Goal: Task Accomplishment & Management: Manage account settings

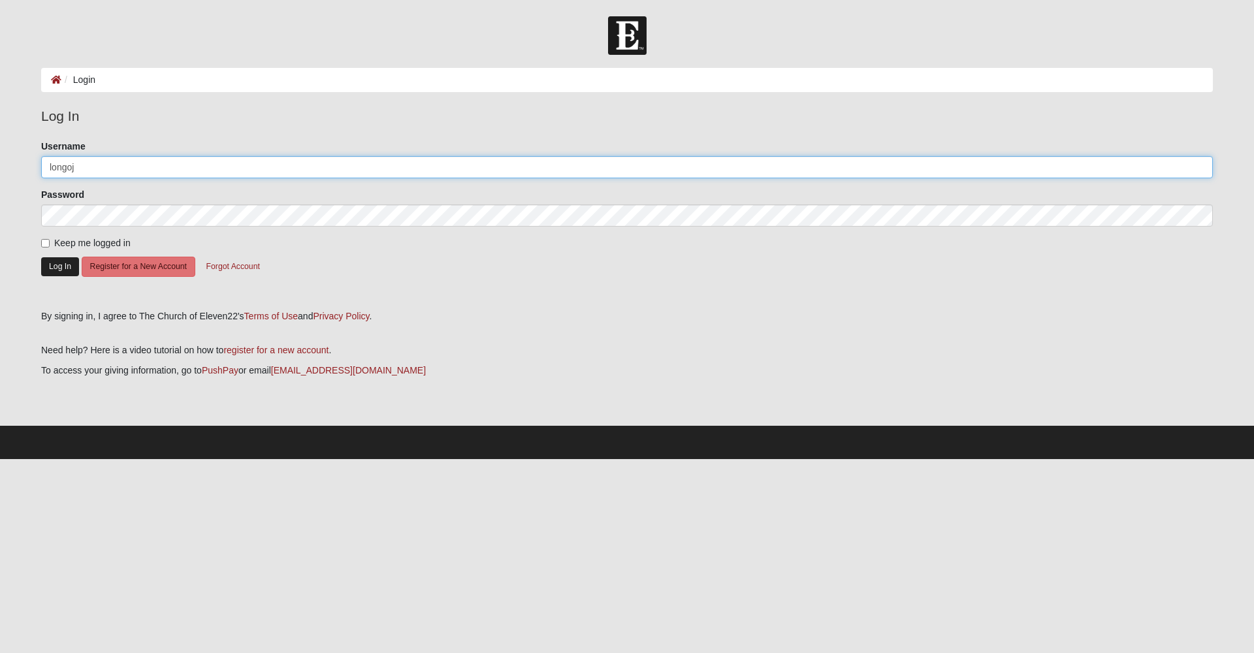
type input "longoj"
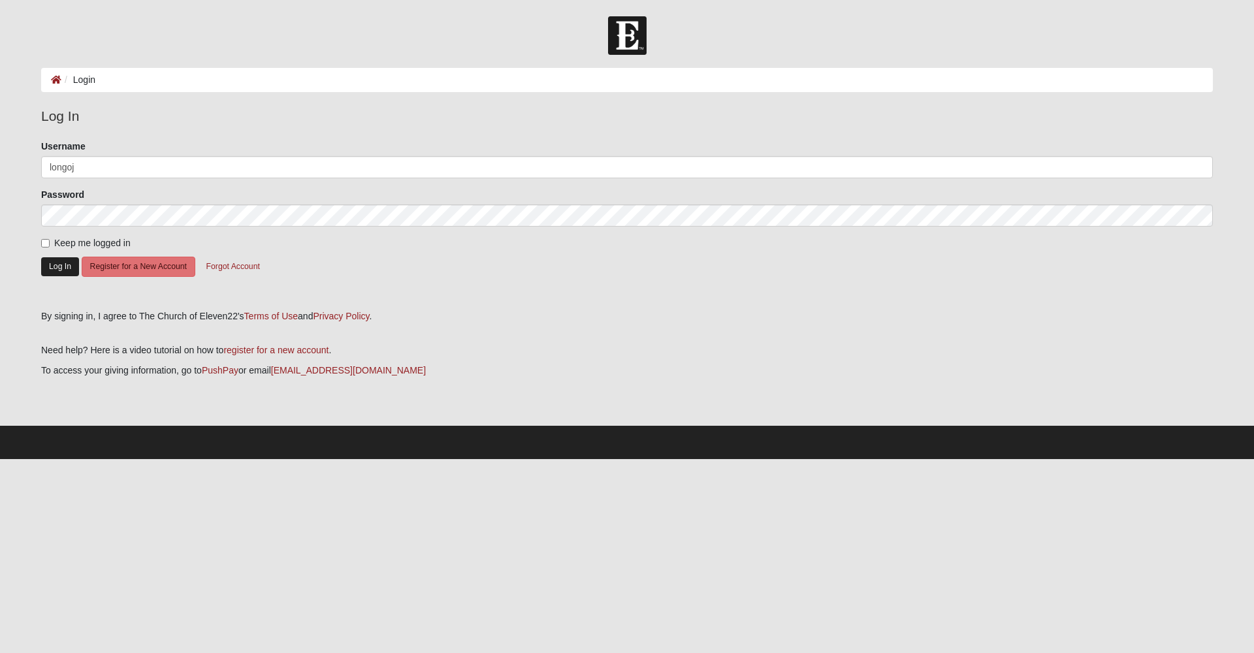
click at [66, 268] on button "Log In" at bounding box center [60, 266] width 38 height 19
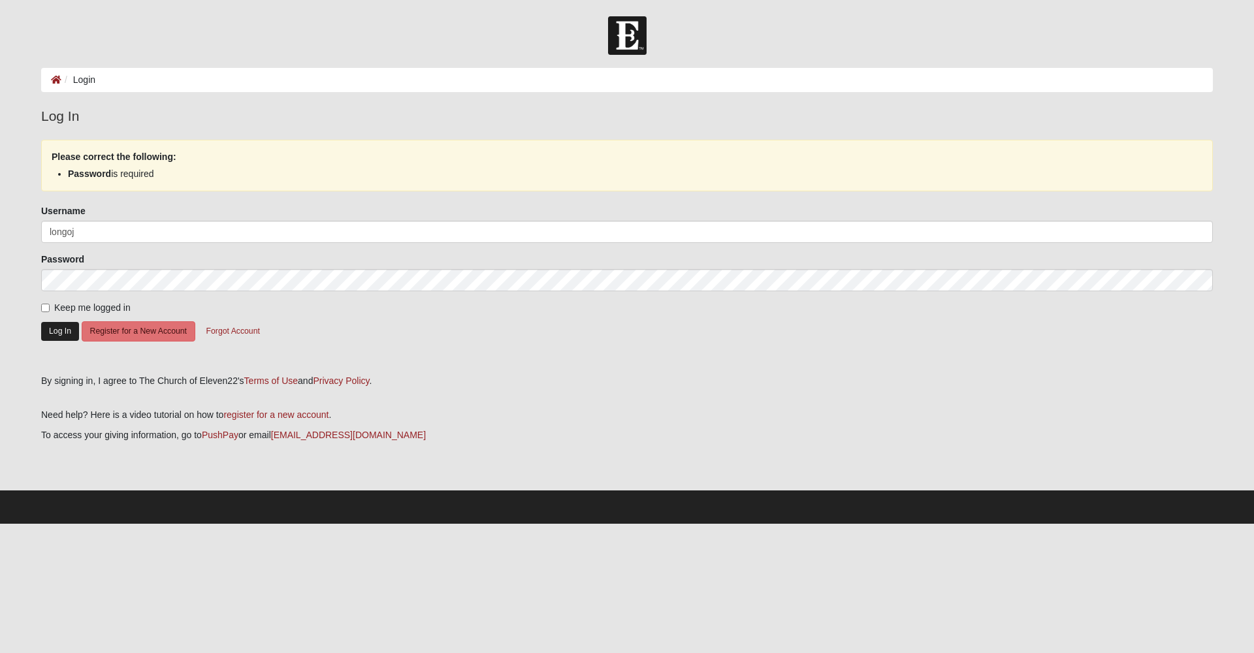
click at [66, 336] on button "Log In" at bounding box center [60, 331] width 38 height 19
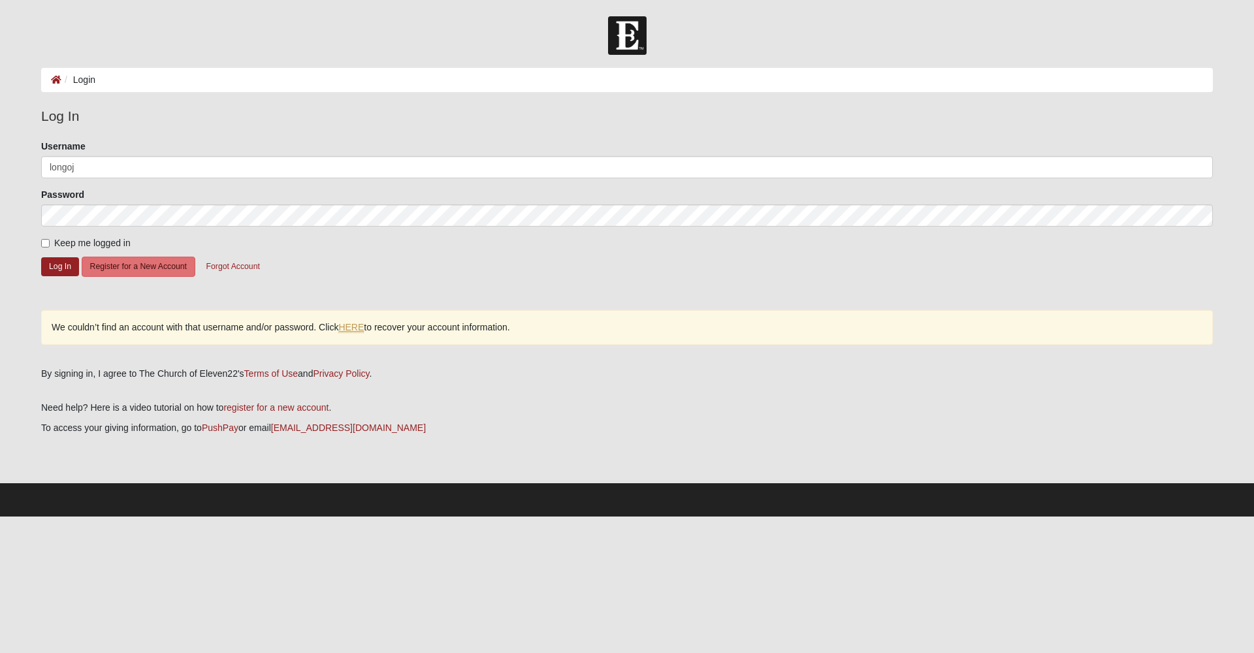
click at [359, 326] on link "HERE" at bounding box center [350, 327] width 25 height 11
click at [120, 84] on ol "Login" at bounding box center [627, 80] width 1172 height 24
click at [50, 270] on button "Log In" at bounding box center [60, 266] width 38 height 19
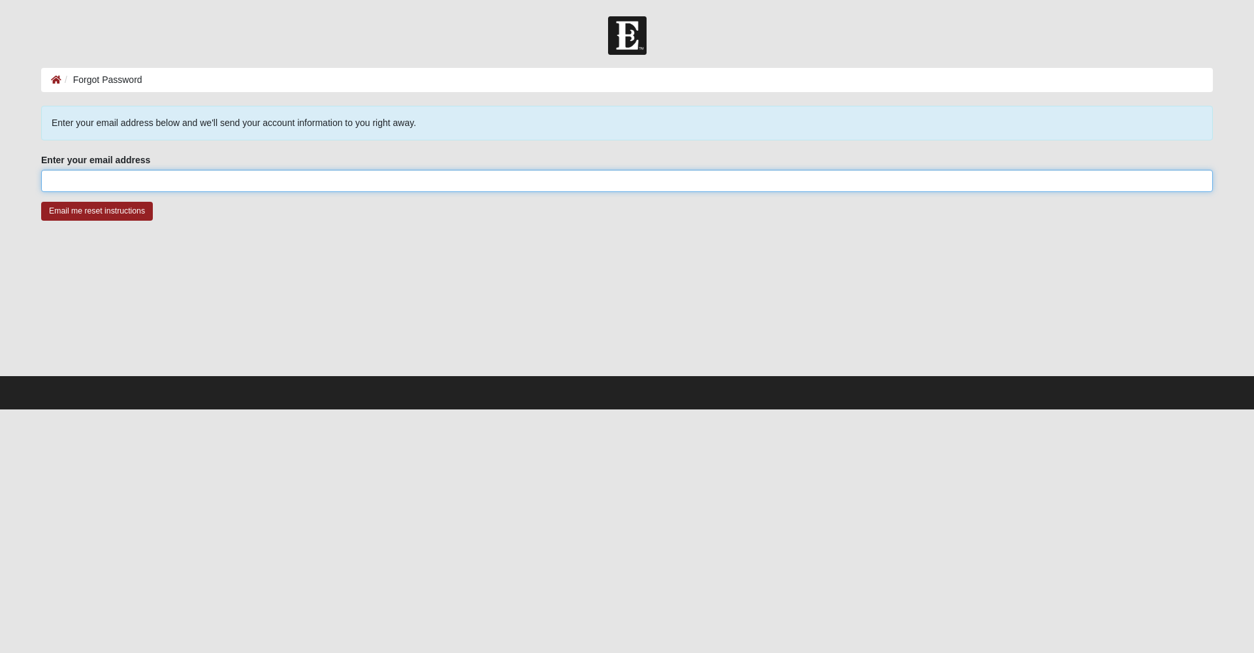
click at [174, 180] on input "Enter your email address" at bounding box center [627, 181] width 1172 height 22
type input "[EMAIL_ADDRESS][DOMAIN_NAME]"
click at [112, 214] on input "Email me reset instructions" at bounding box center [97, 211] width 112 height 19
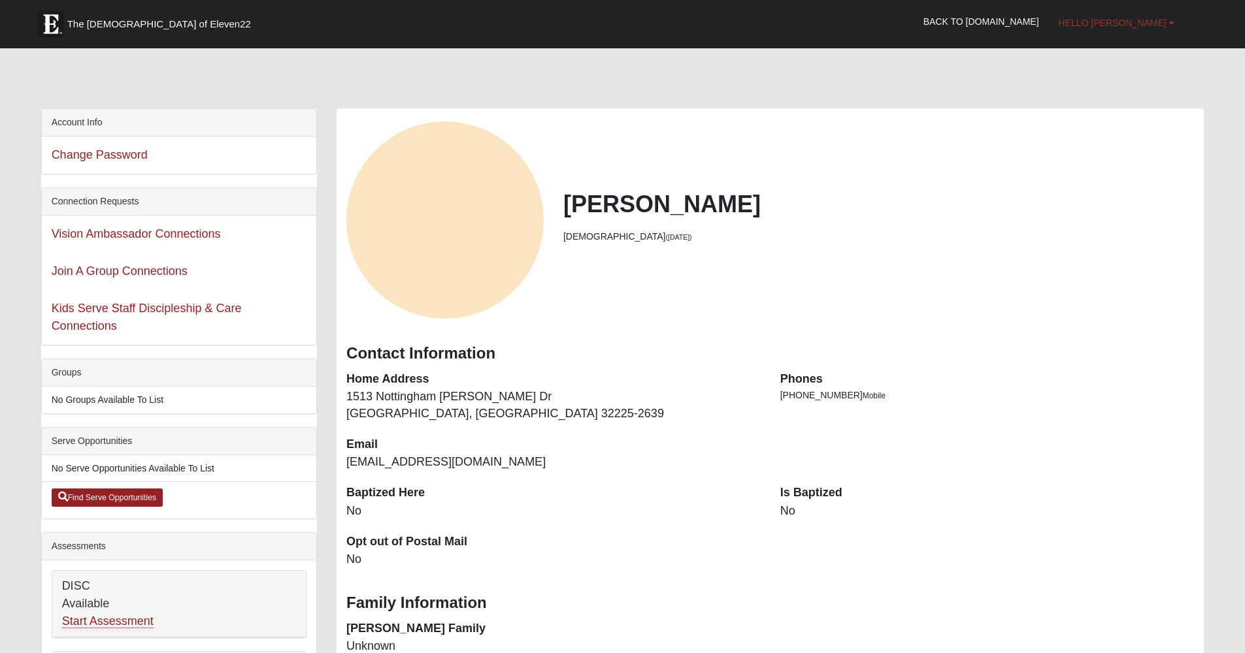
click at [1154, 29] on link "Hello Joe" at bounding box center [1117, 23] width 136 height 33
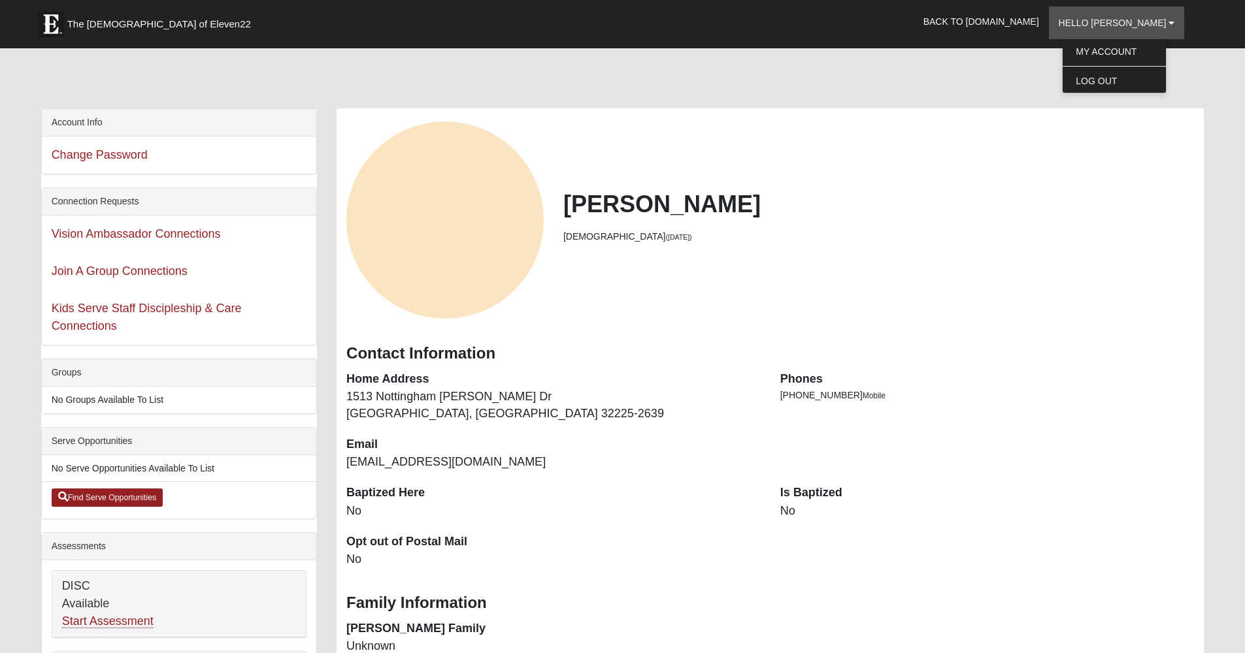
click at [1026, 146] on div "Joe Longobardi 79 years old (11/16/1945)" at bounding box center [769, 220] width 867 height 197
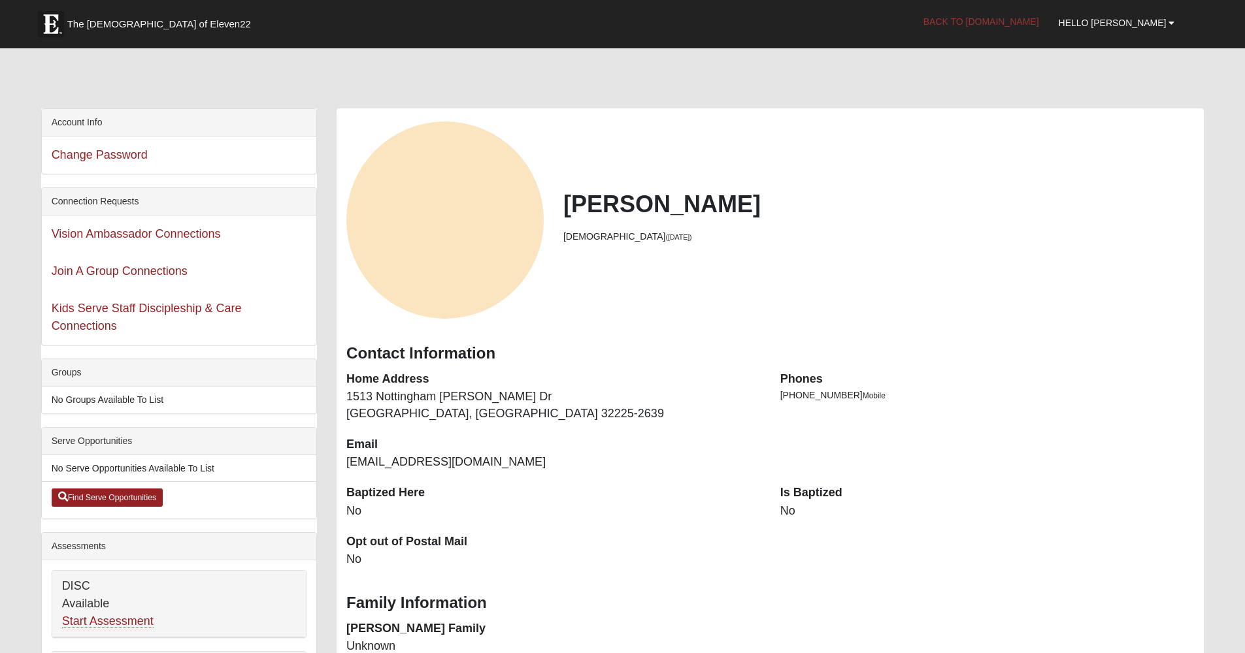
click at [1047, 26] on link "Back to COE22.com" at bounding box center [980, 21] width 135 height 33
